Goal: Transaction & Acquisition: Purchase product/service

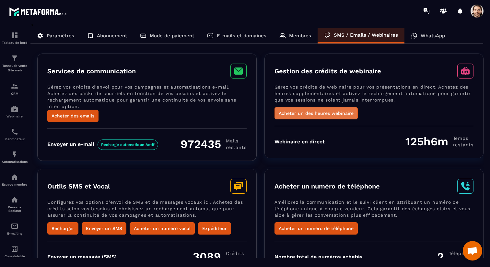
click at [324, 113] on button "Acheter un des heures webinaire" at bounding box center [315, 113] width 83 height 12
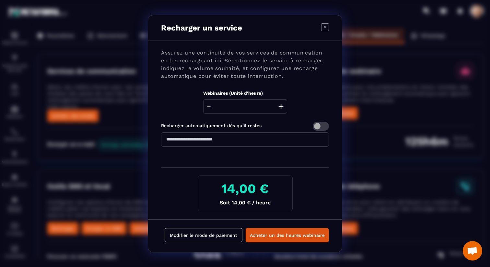
click at [328, 28] on icon "Modal window" at bounding box center [325, 27] width 8 height 8
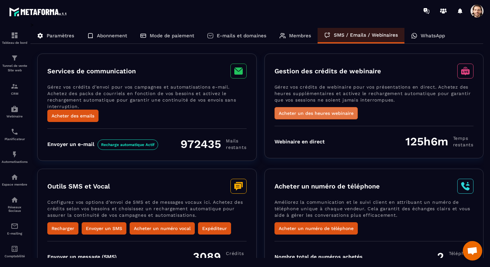
click at [319, 112] on button "Acheter un des heures webinaire" at bounding box center [315, 113] width 83 height 12
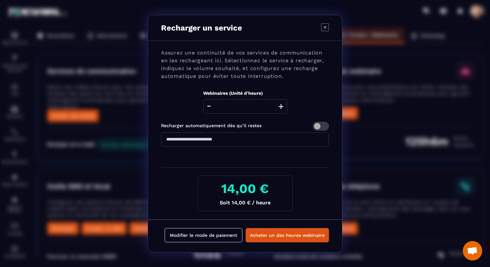
click at [281, 107] on button "+" at bounding box center [280, 106] width 9 height 14
click at [323, 28] on icon "Modal window" at bounding box center [325, 27] width 8 height 8
type input "*"
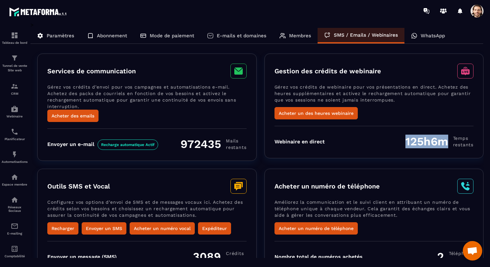
drag, startPoint x: 452, startPoint y: 142, endPoint x: 415, endPoint y: 136, distance: 37.5
click at [400, 140] on div "Webinaire en direct 125h6m Temps restants" at bounding box center [373, 141] width 199 height 14
click at [408, 140] on div "125h6m Temps restants" at bounding box center [439, 141] width 68 height 14
drag, startPoint x: 410, startPoint y: 141, endPoint x: 450, endPoint y: 139, distance: 39.6
click at [450, 139] on div "125h6m Temps restants" at bounding box center [439, 141] width 68 height 14
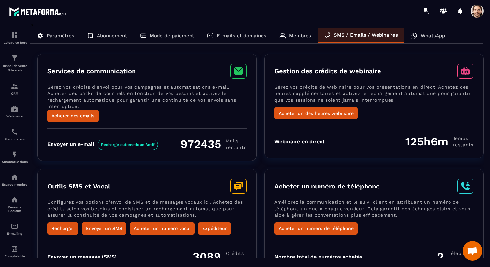
click at [361, 123] on div "Gestion des crédits de webinaire Gérez vos crédits de webinaire pour vos présen…" at bounding box center [373, 105] width 219 height 105
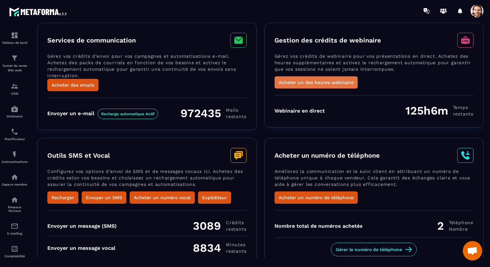
scroll to position [38, 0]
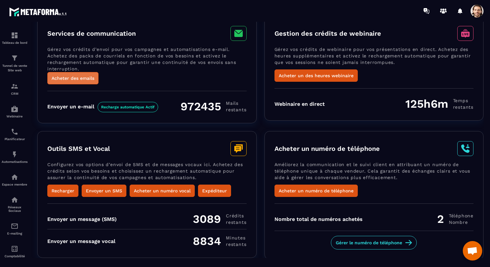
click at [80, 76] on button "Acheter des emails" at bounding box center [72, 78] width 51 height 12
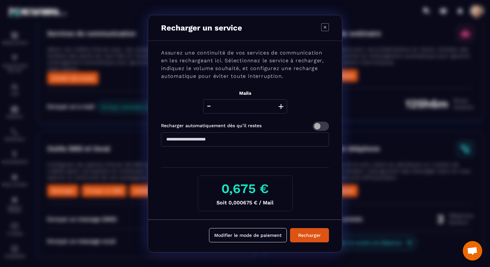
drag, startPoint x: 240, startPoint y: 105, endPoint x: 269, endPoint y: 104, distance: 28.9
click at [269, 104] on input "****" at bounding box center [245, 106] width 84 height 14
click at [306, 161] on div "Modal window" at bounding box center [245, 163] width 168 height 8
click at [326, 29] on icon "Modal window" at bounding box center [325, 27] width 8 height 8
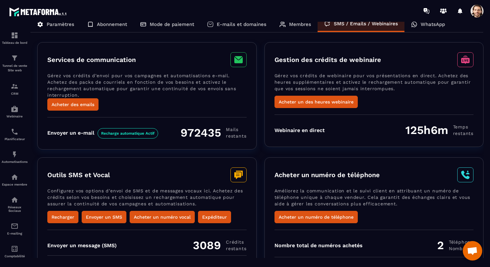
scroll to position [0, 0]
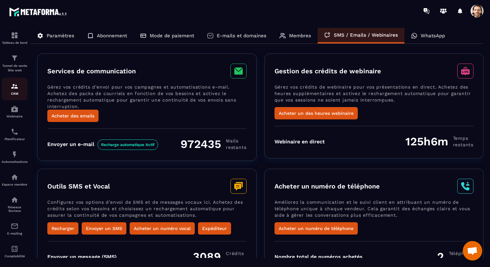
click at [21, 91] on div "CRM" at bounding box center [15, 88] width 26 height 13
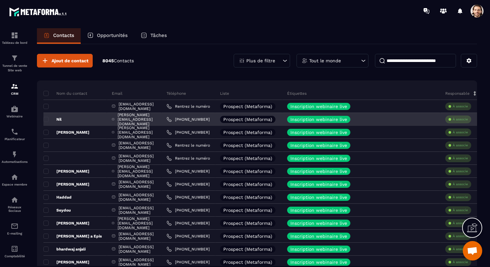
click at [58, 119] on p "Nil" at bounding box center [52, 119] width 18 height 5
